Goal: Task Accomplishment & Management: Manage account settings

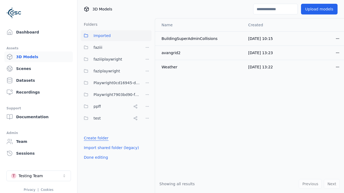
click at [94, 138] on link "Create folder" at bounding box center [96, 138] width 25 height 5
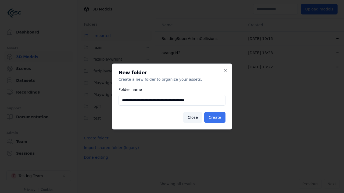
type input "**********"
click at [216, 118] on button "Create" at bounding box center [214, 117] width 21 height 11
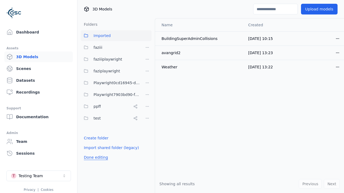
click at [94, 163] on button "Done editing" at bounding box center [96, 158] width 31 height 10
click at [90, 153] on button "Done editing" at bounding box center [96, 158] width 31 height 10
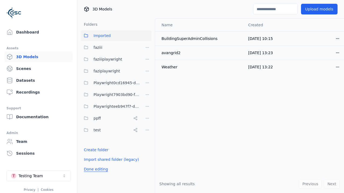
click at [147, 107] on html "Support Dashboard Assets 3D Models Scenes Datasets Recordings Support Documenta…" at bounding box center [172, 96] width 344 height 193
click at [147, 135] on div "Rename" at bounding box center [149, 135] width 36 height 9
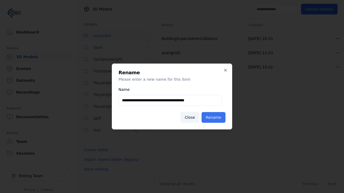
click at [170, 100] on input "**********" at bounding box center [169, 100] width 103 height 11
type input "**********"
click at [214, 118] on button "Rename" at bounding box center [214, 117] width 24 height 11
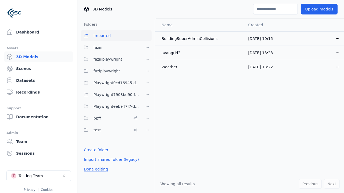
click at [94, 170] on button "Done editing" at bounding box center [96, 170] width 31 height 10
click at [90, 165] on button "Done editing" at bounding box center [96, 170] width 31 height 10
click at [147, 95] on html "Support Dashboard Assets 3D Models Scenes Datasets Recordings Support Documenta…" at bounding box center [172, 96] width 344 height 193
click at [147, 132] on div "Delete" at bounding box center [149, 131] width 36 height 9
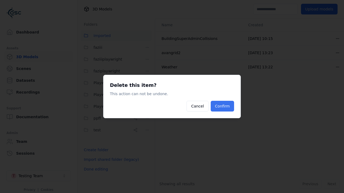
click at [223, 106] on button "Confirm" at bounding box center [222, 106] width 23 height 11
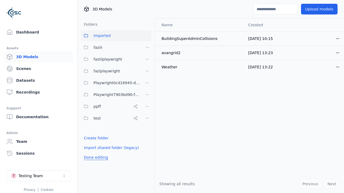
click at [94, 158] on button "Done editing" at bounding box center [96, 158] width 31 height 10
